Goal: Task Accomplishment & Management: Use online tool/utility

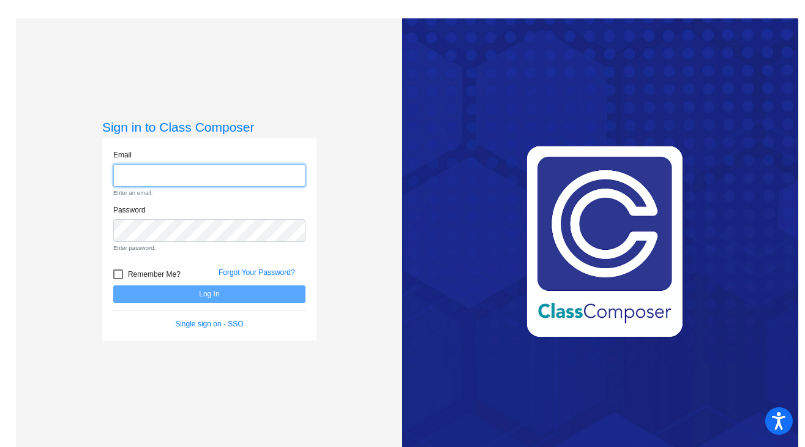
type input "cmorgan@lehsd.org"
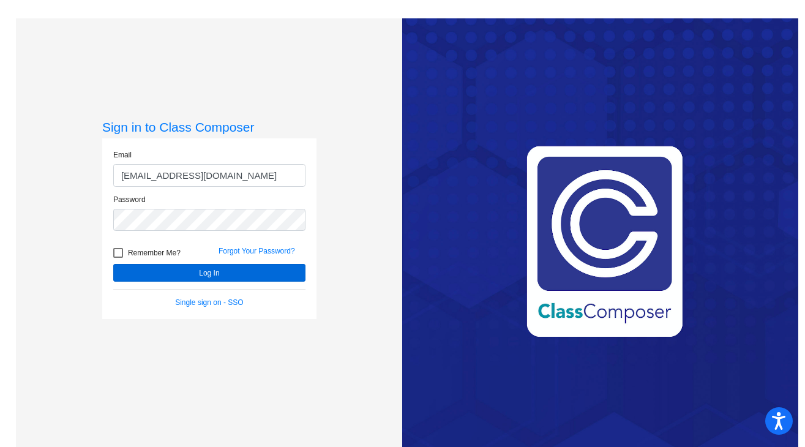
click at [203, 274] on button "Log In" at bounding box center [209, 273] width 192 height 18
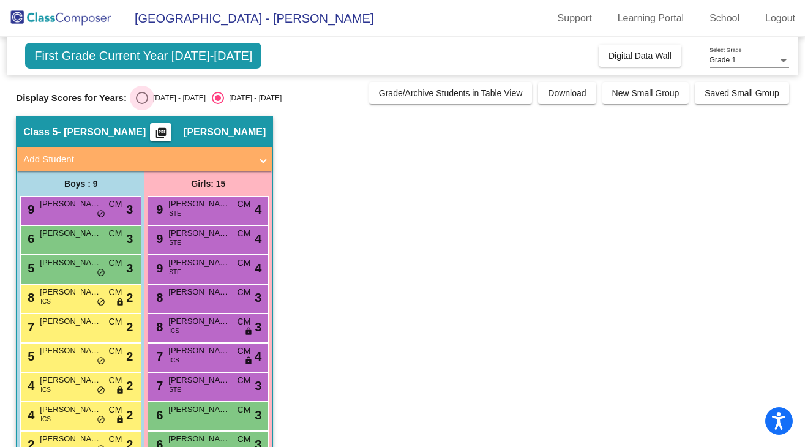
click at [140, 101] on div "Select an option" at bounding box center [142, 98] width 12 height 12
click at [141, 104] on input "[DATE] - [DATE]" at bounding box center [141, 104] width 1 height 1
radio input "true"
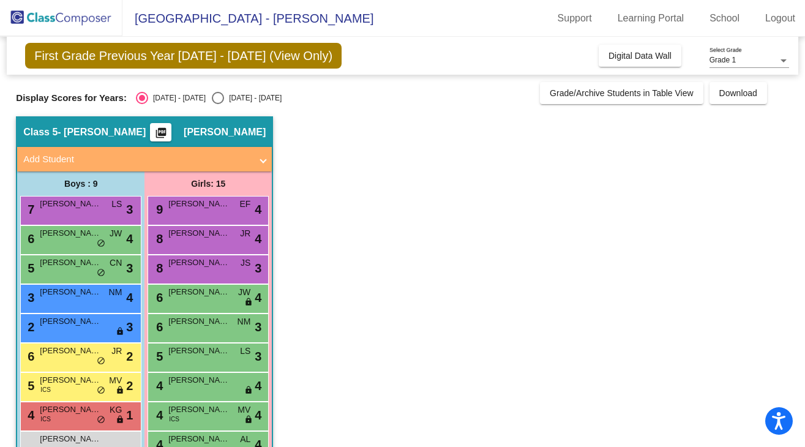
click at [212, 100] on div "Select an option" at bounding box center [218, 98] width 12 height 12
click at [217, 104] on input "[DATE] - [DATE]" at bounding box center [217, 104] width 1 height 1
radio input "true"
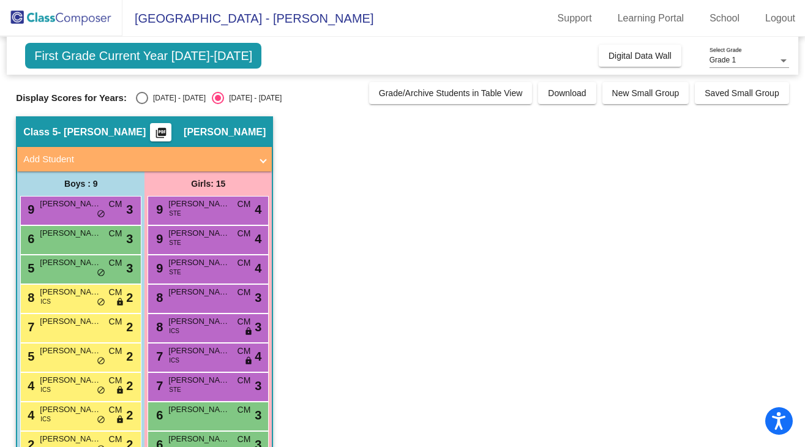
click at [759, 54] on div "Grade 1 Select Grade" at bounding box center [750, 57] width 80 height 21
click at [743, 59] on span "Grade 1" at bounding box center [750, 61] width 80 height 22
click at [709, 19] on link "School" at bounding box center [725, 19] width 50 height 20
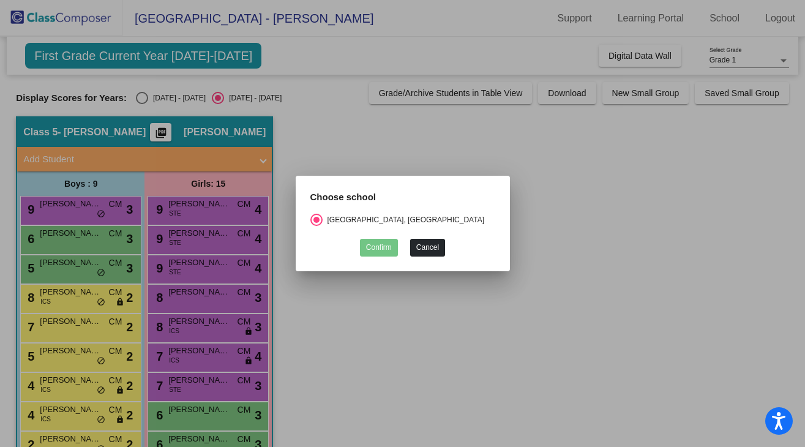
click at [435, 249] on button "Cancel" at bounding box center [427, 248] width 35 height 18
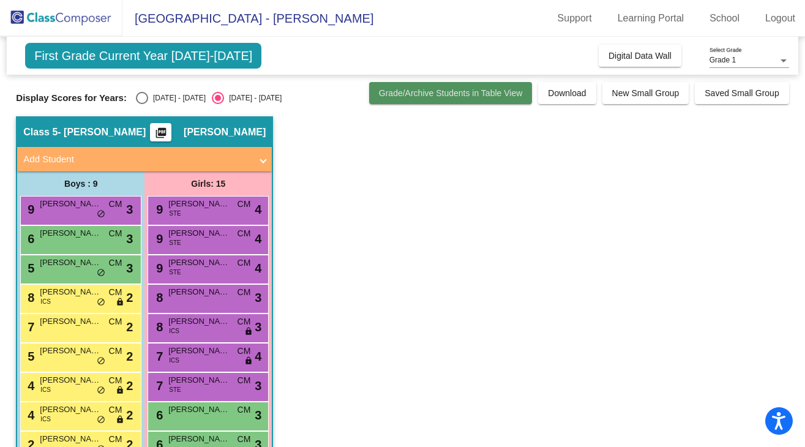
click at [414, 94] on span "Grade/Archive Students in Table View" at bounding box center [451, 93] width 144 height 10
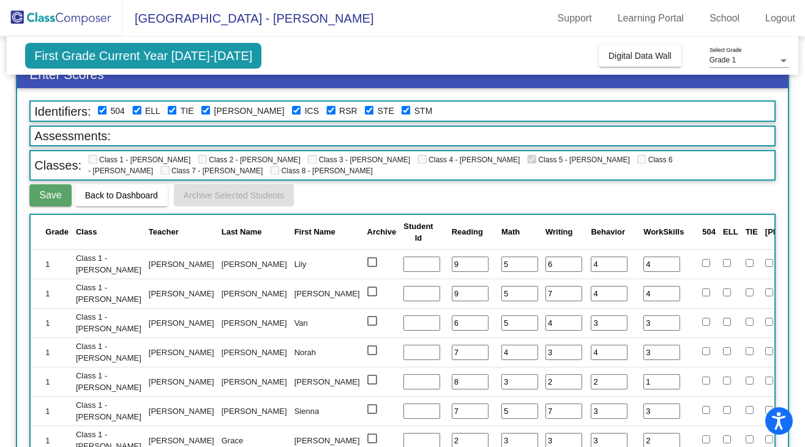
scroll to position [24, 0]
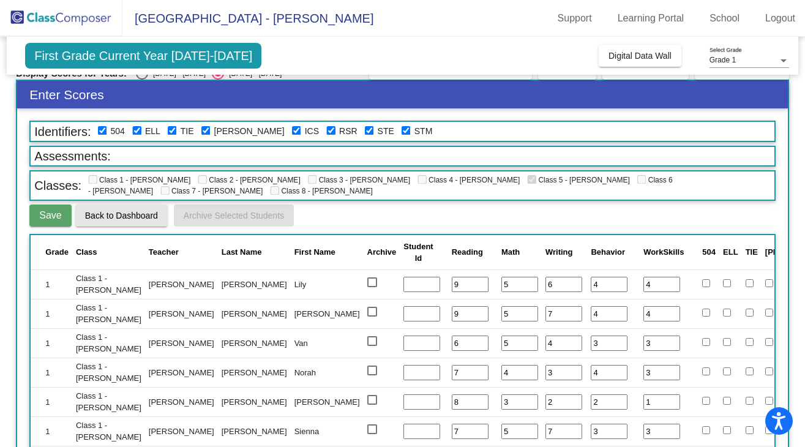
click at [129, 217] on span "Back to Dashboard" at bounding box center [121, 216] width 73 height 10
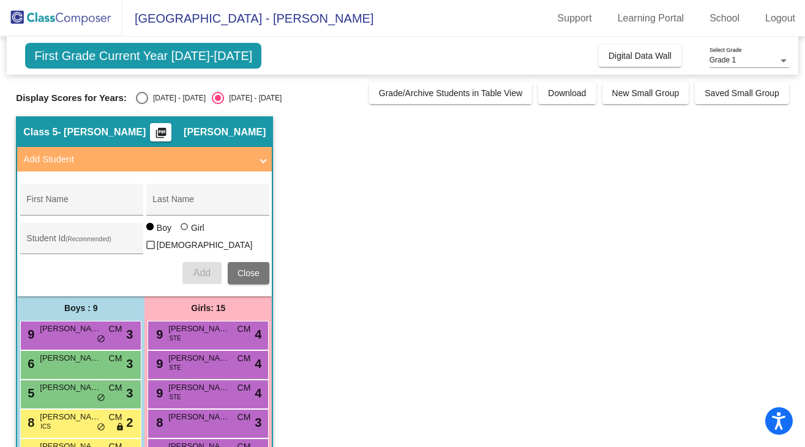
click at [320, 26] on span "[GEOGRAPHIC_DATA] - [PERSON_NAME]" at bounding box center [247, 19] width 251 height 20
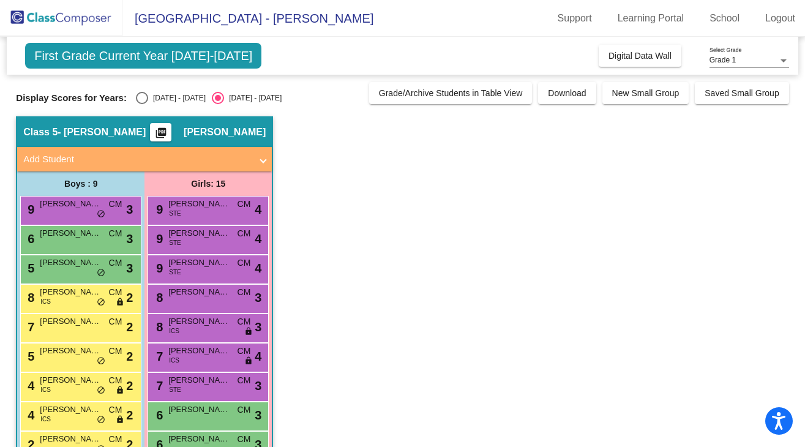
click at [320, 22] on span "[GEOGRAPHIC_DATA] - [PERSON_NAME]" at bounding box center [247, 19] width 251 height 20
click at [224, 55] on span "First Grade Current Year [DATE]-[DATE]" at bounding box center [143, 56] width 236 height 26
click at [751, 54] on div "Grade 1 Select Grade" at bounding box center [750, 57] width 80 height 21
click at [715, 130] on div at bounding box center [402, 223] width 805 height 447
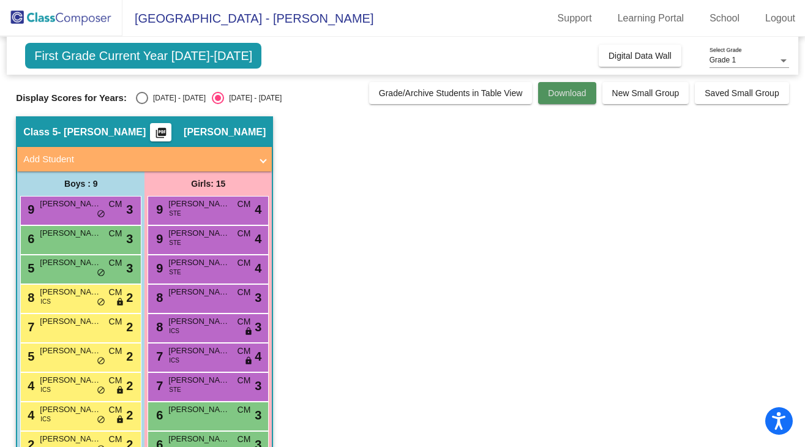
click at [566, 98] on button "Download" at bounding box center [567, 93] width 58 height 22
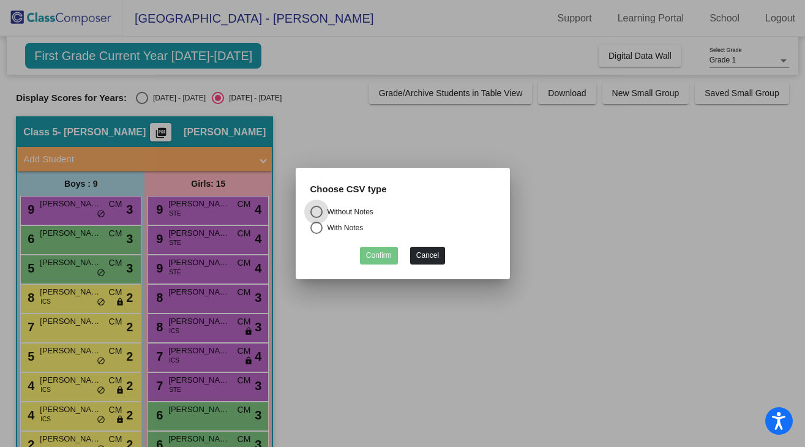
click at [416, 257] on button "Cancel" at bounding box center [427, 256] width 35 height 18
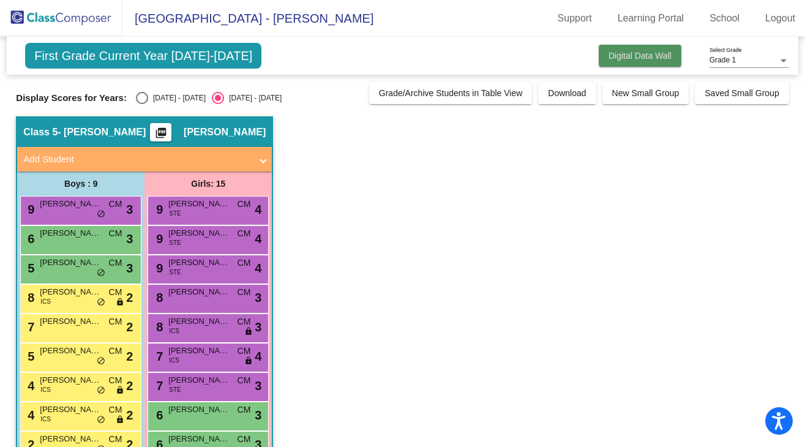
click at [609, 53] on span "Digital Data Wall" at bounding box center [640, 56] width 63 height 10
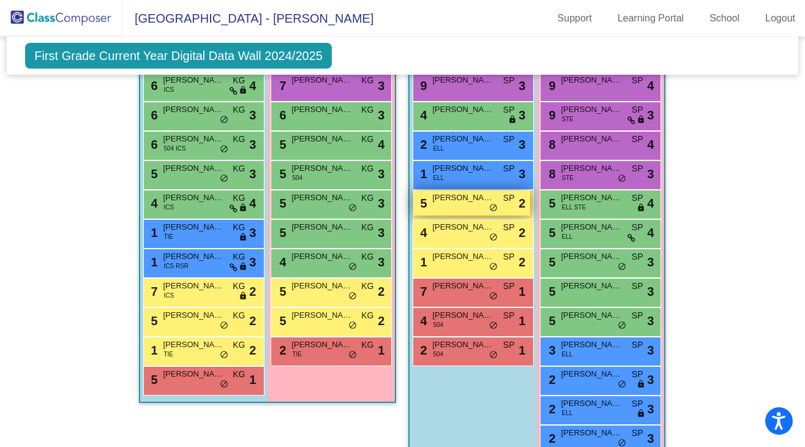
scroll to position [422, 0]
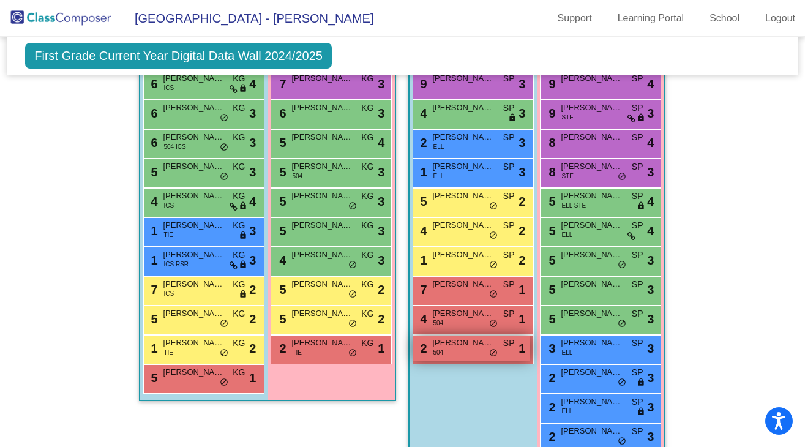
click at [479, 354] on div "2 [PERSON_NAME] 504 SP lock do_not_disturb_alt 1" at bounding box center [471, 348] width 117 height 25
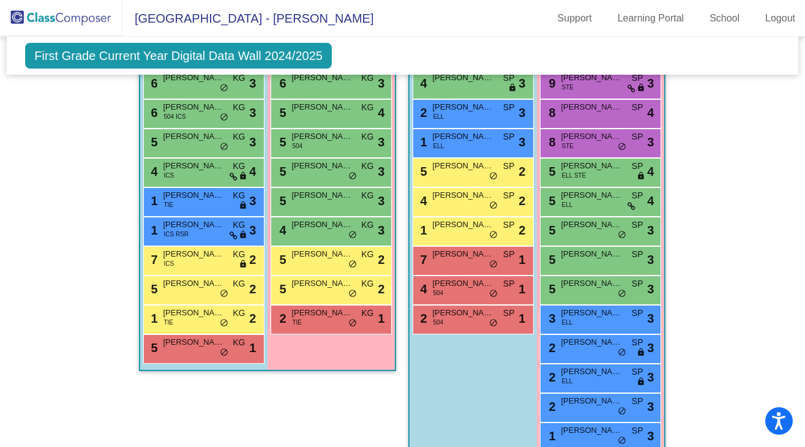
scroll to position [565, 0]
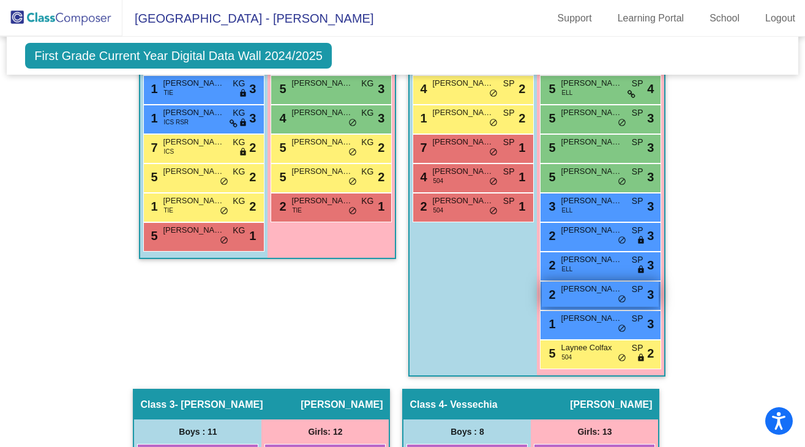
click at [590, 295] on div "2 [PERSON_NAME] SP lock do_not_disturb_alt 3" at bounding box center [600, 294] width 117 height 25
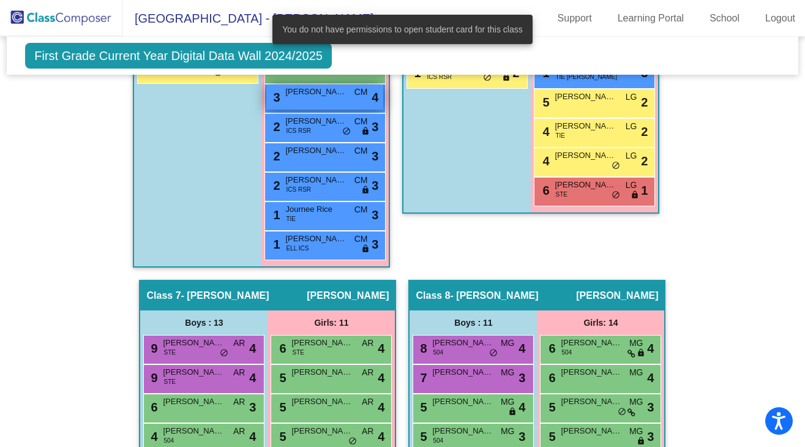
scroll to position [1687, 0]
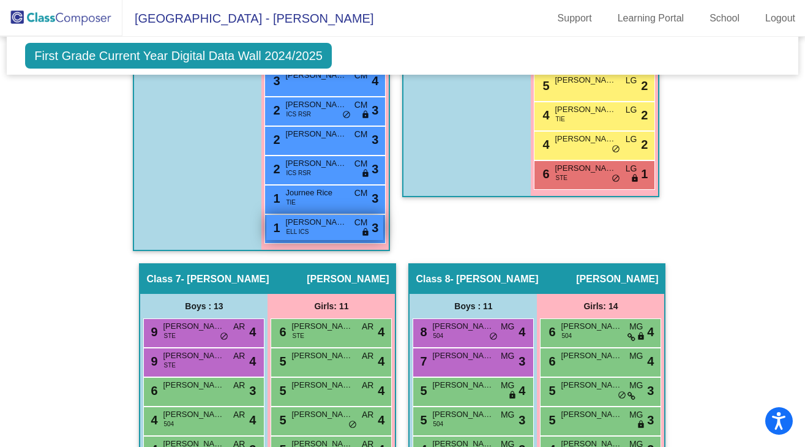
click at [317, 229] on div "1 [PERSON_NAME] ELL ICS CM lock do_not_disturb_alt 3" at bounding box center [324, 227] width 117 height 25
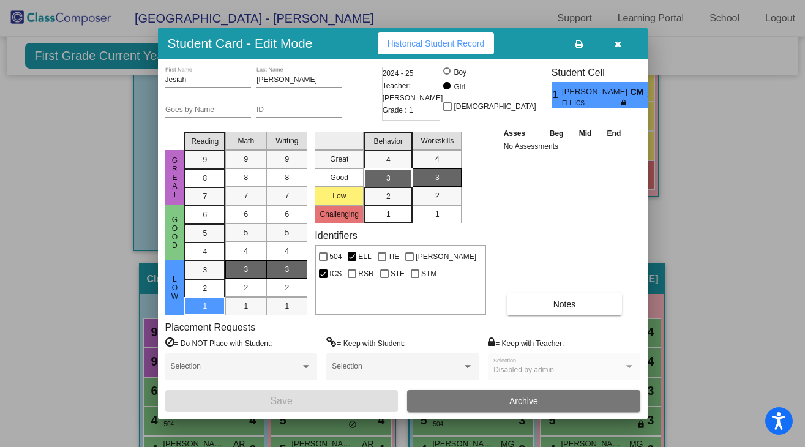
scroll to position [0, 0]
click at [616, 43] on icon "button" at bounding box center [618, 44] width 7 height 9
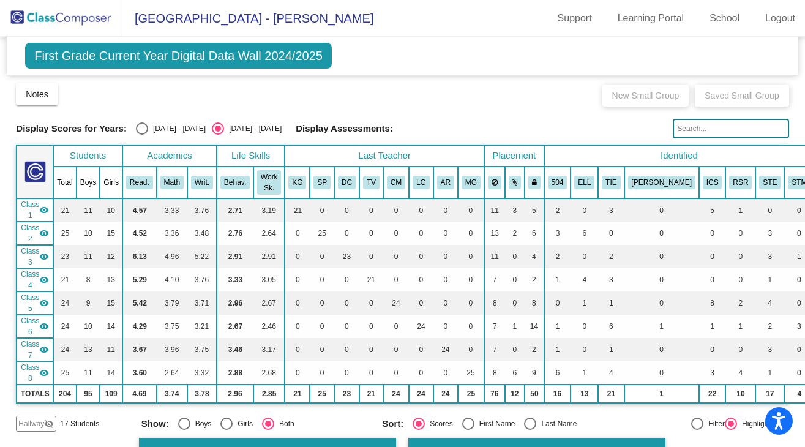
click at [39, 425] on span "Hallway" at bounding box center [31, 423] width 26 height 11
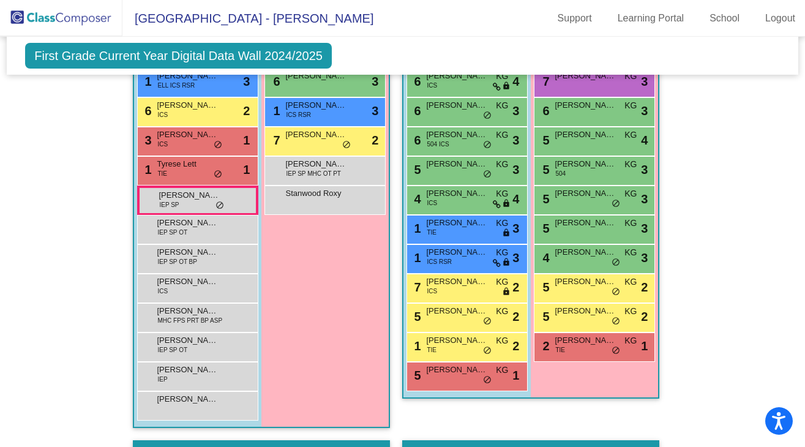
scroll to position [484, 0]
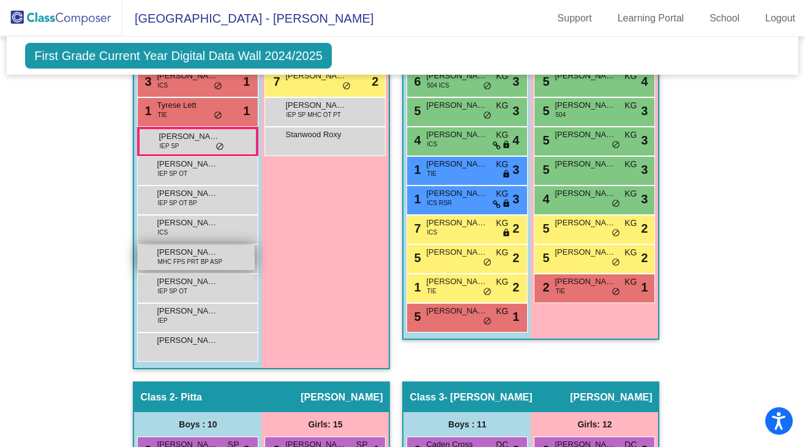
click at [190, 262] on span "MHC FPS PRT BP ASP" at bounding box center [189, 261] width 65 height 9
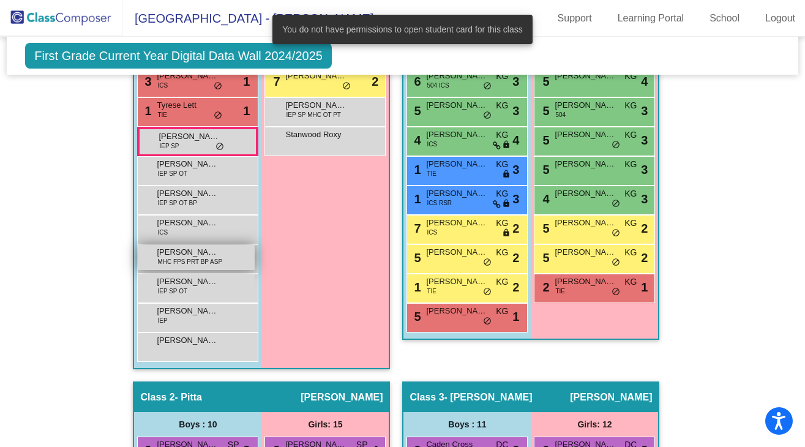
scroll to position [443, 0]
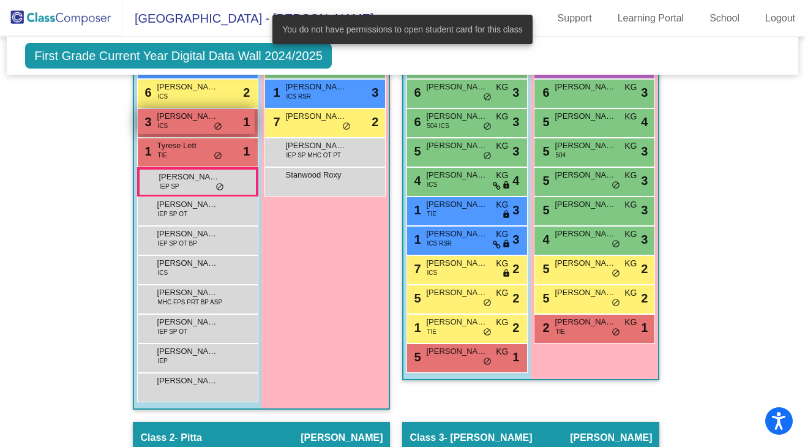
click at [186, 115] on span "[PERSON_NAME]" at bounding box center [187, 116] width 61 height 12
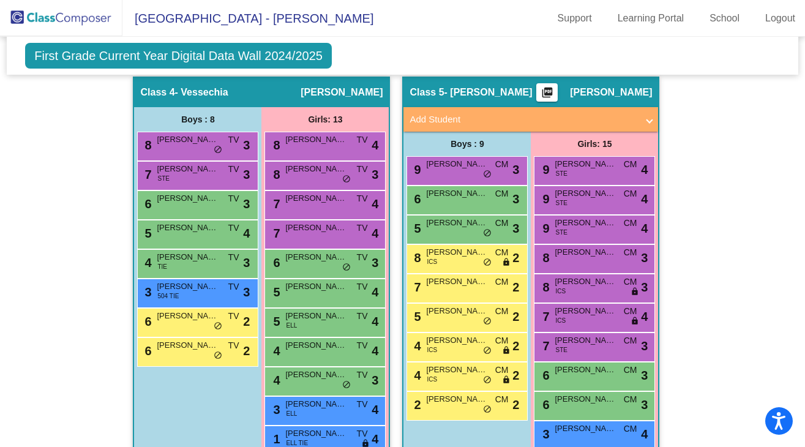
scroll to position [1299, 0]
